Goal: Information Seeking & Learning: Find specific fact

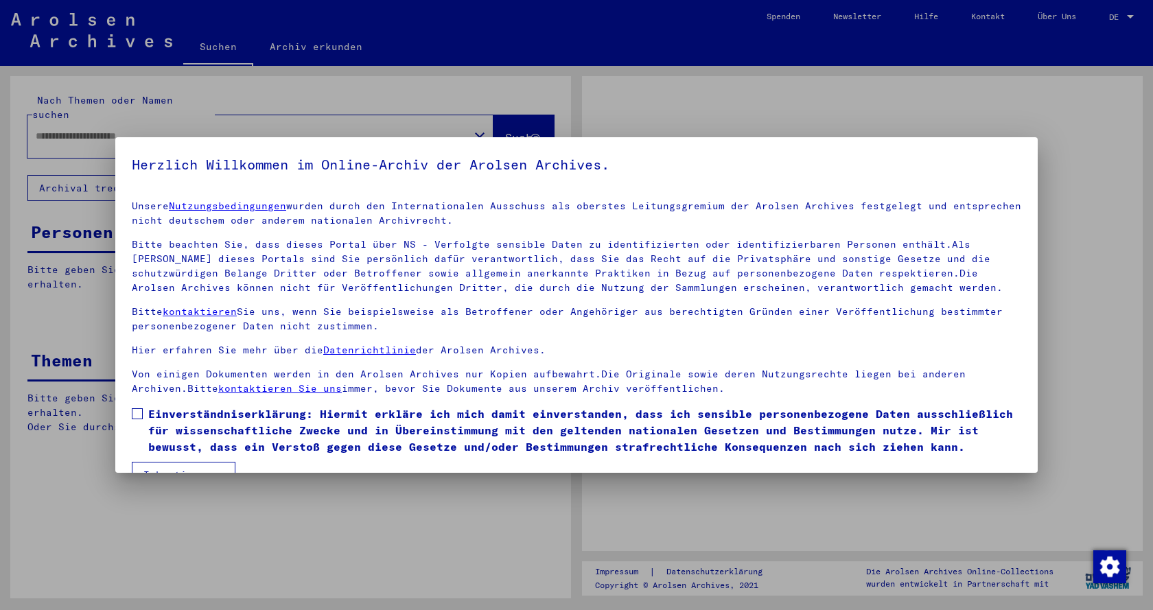
type input "**********"
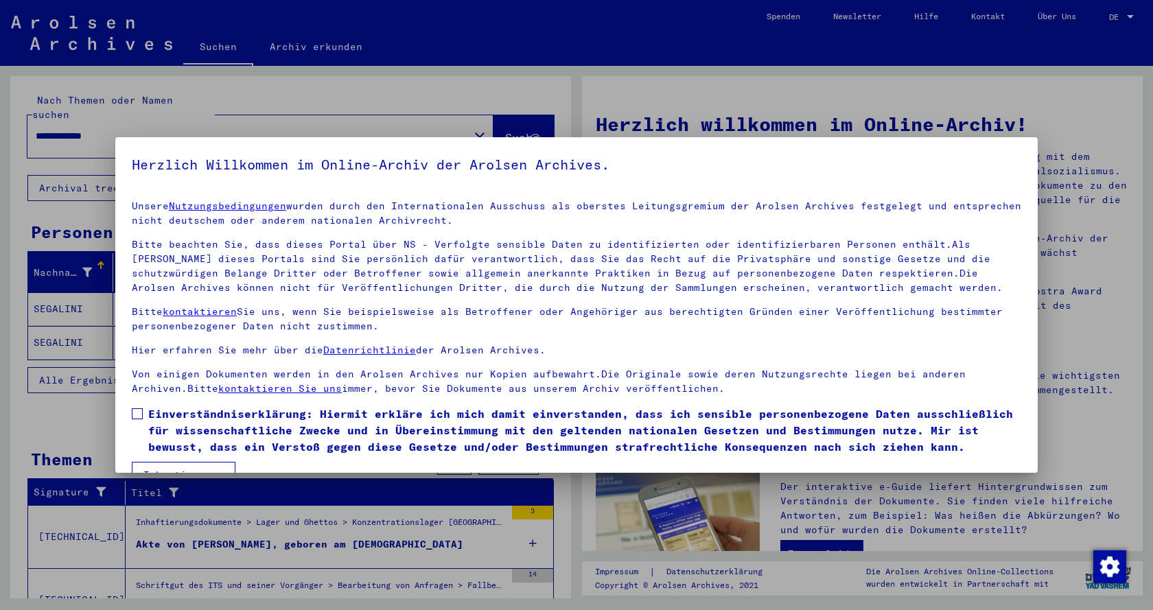
click at [142, 416] on span at bounding box center [137, 413] width 11 height 11
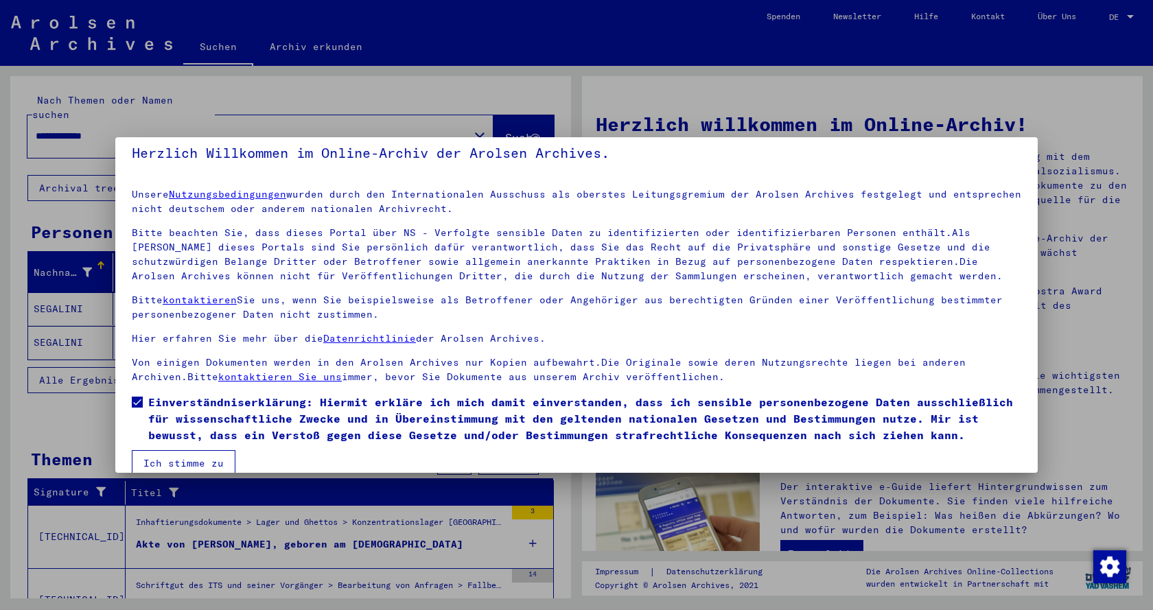
scroll to position [32, 0]
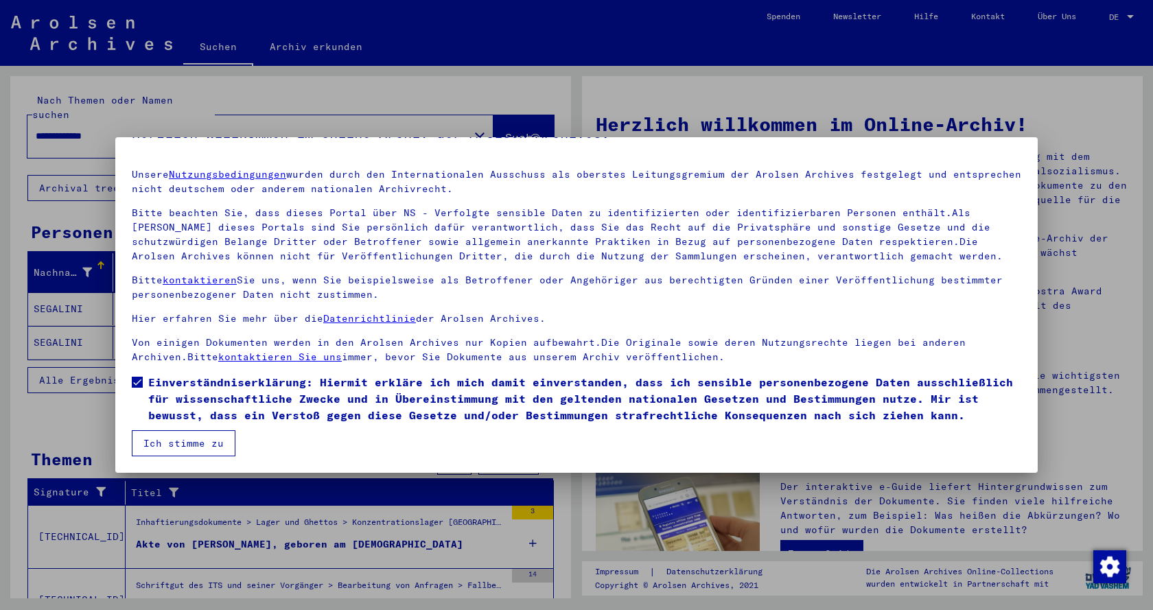
click at [172, 440] on button "Ich stimme zu" at bounding box center [184, 443] width 104 height 26
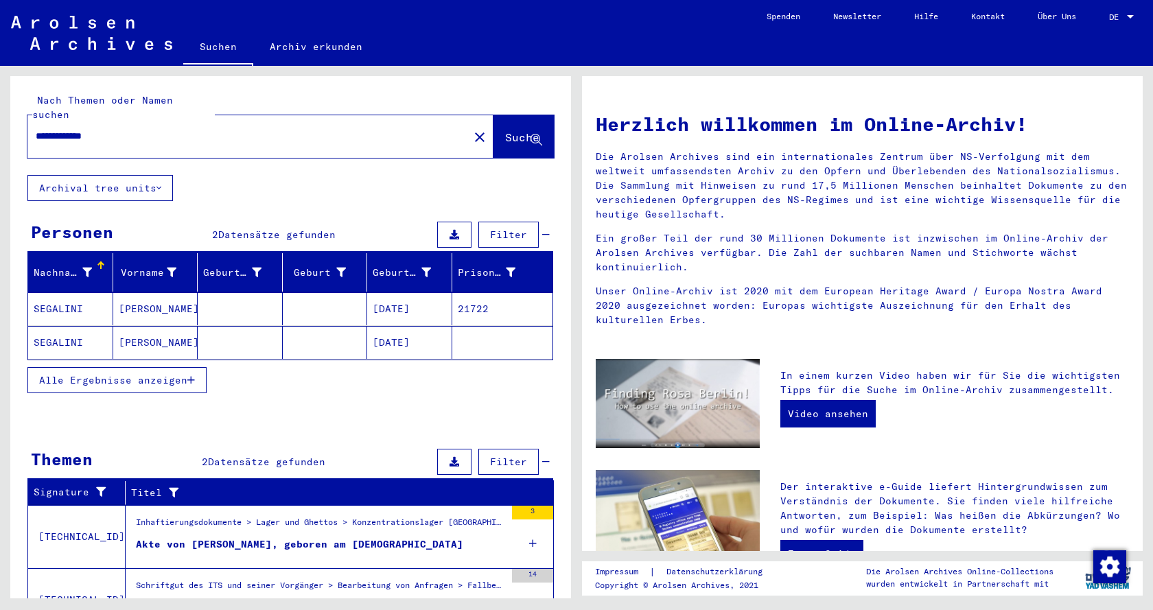
click at [78, 300] on mat-cell "SEGALINI" at bounding box center [70, 308] width 85 height 33
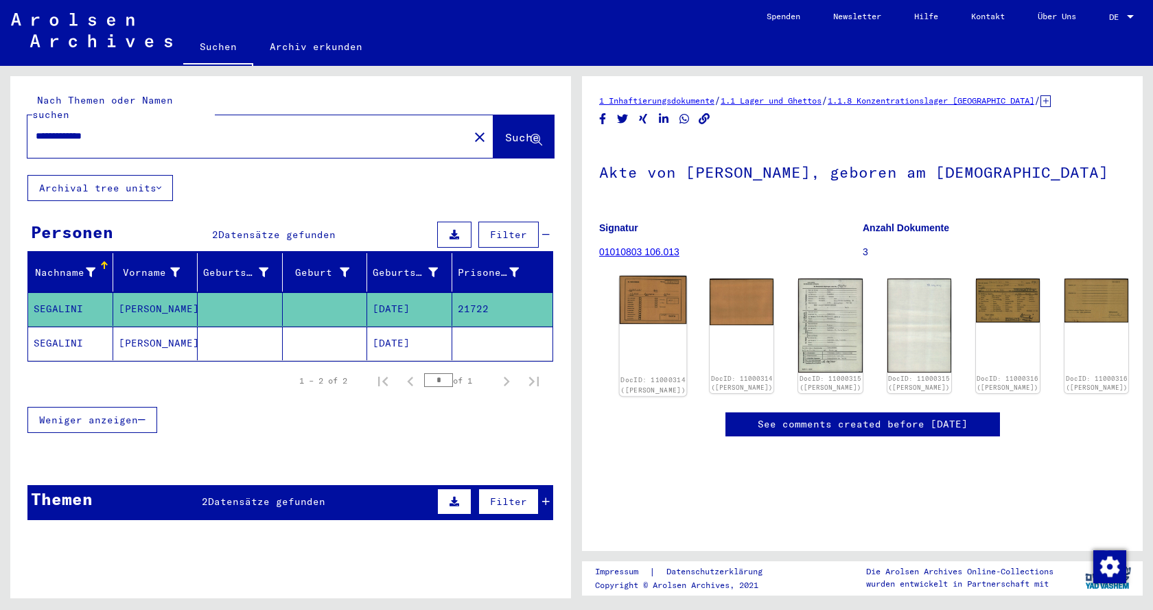
click at [642, 306] on img at bounding box center [653, 300] width 67 height 48
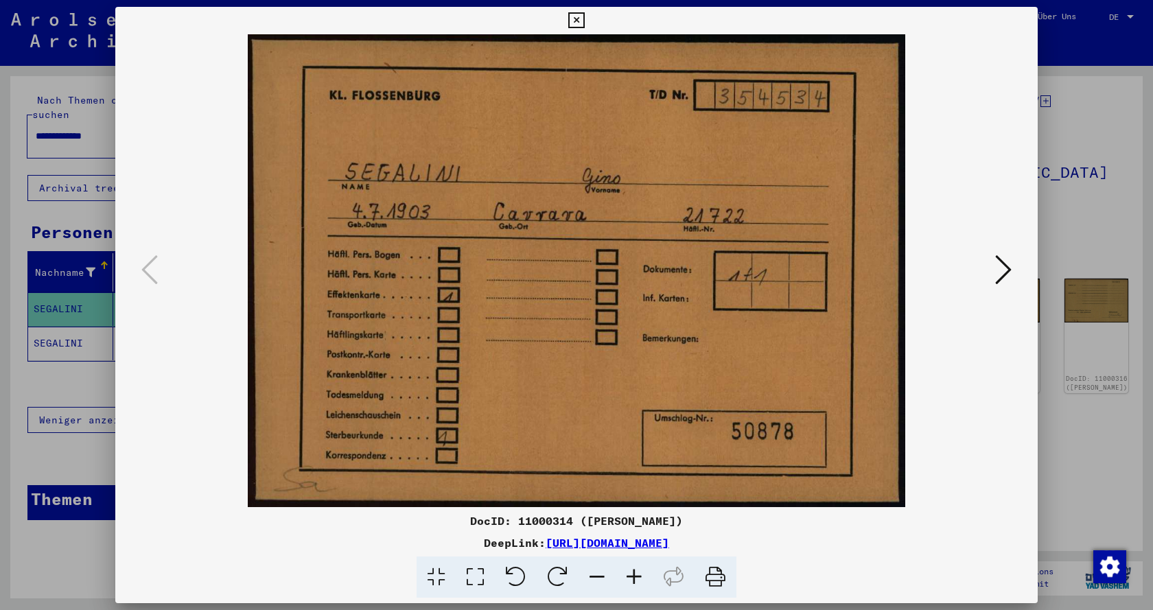
click at [1008, 268] on icon at bounding box center [1003, 269] width 16 height 33
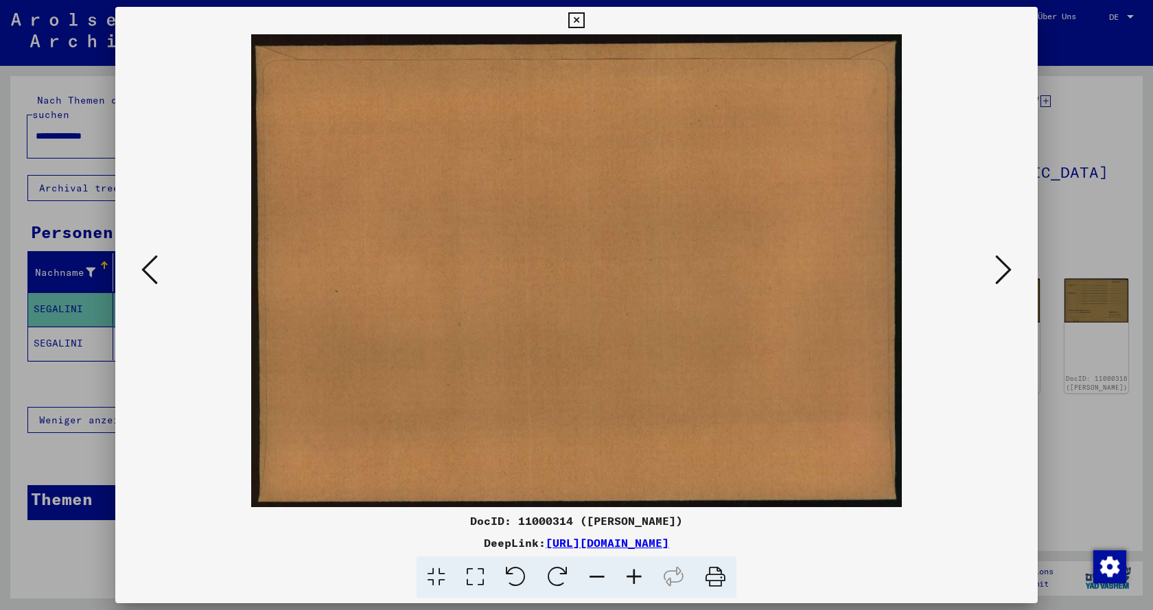
click at [1008, 268] on icon at bounding box center [1003, 269] width 16 height 33
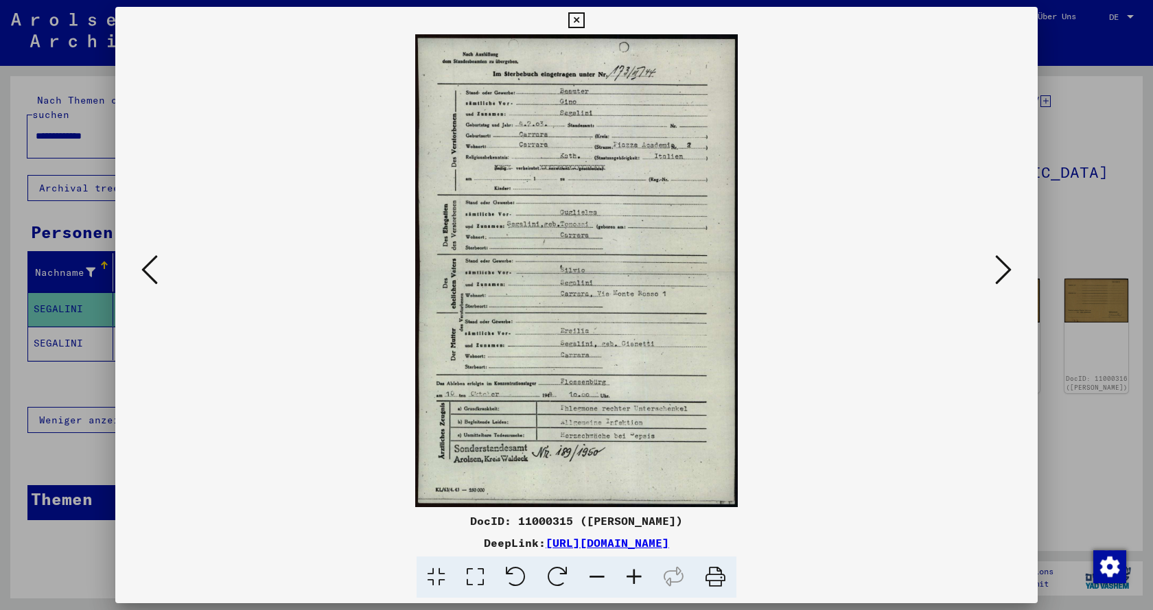
click at [1000, 274] on icon at bounding box center [1003, 269] width 16 height 33
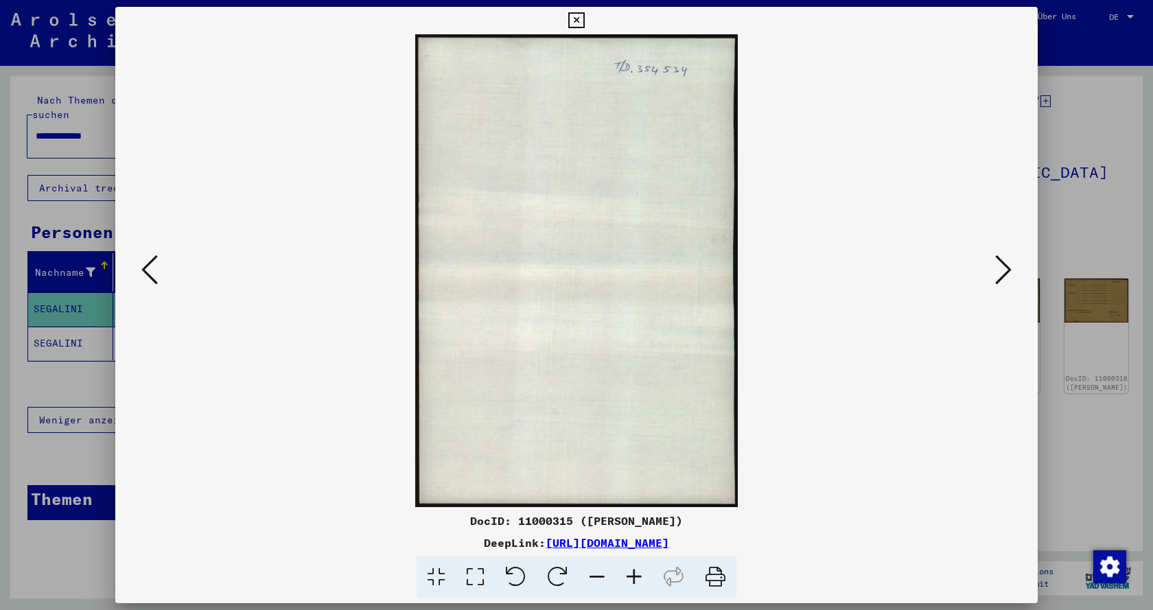
click at [1000, 274] on icon at bounding box center [1003, 269] width 16 height 33
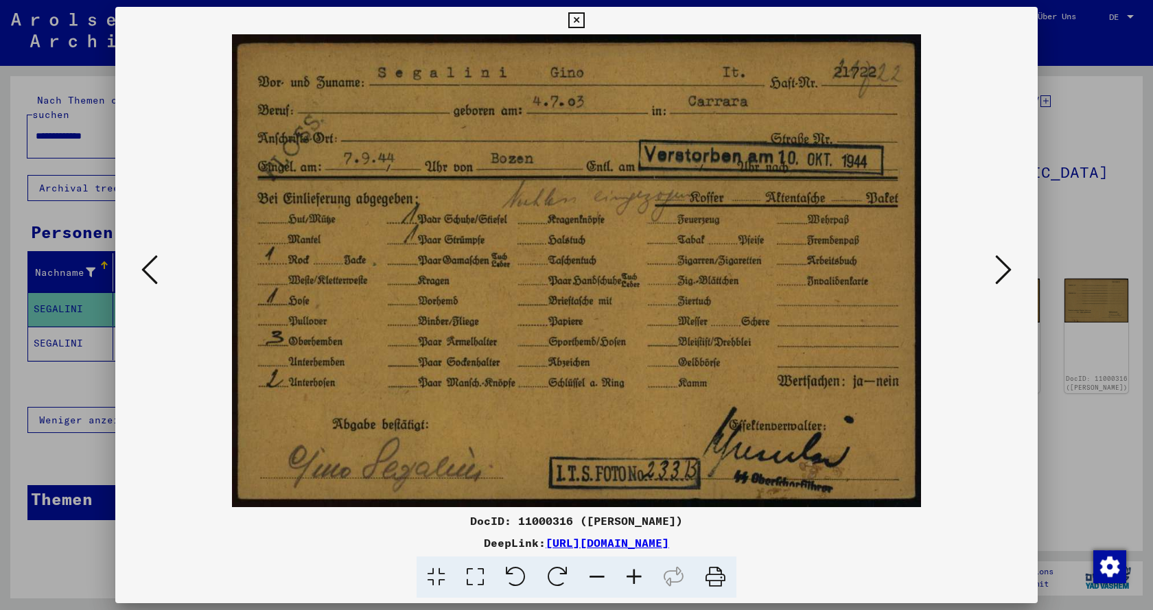
click at [999, 277] on icon at bounding box center [1003, 269] width 16 height 33
